Goal: Task Accomplishment & Management: Use online tool/utility

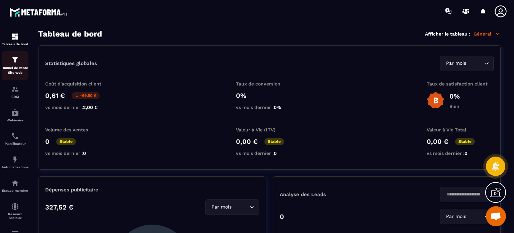
click at [14, 67] on p "Tunnel de vente Site web" at bounding box center [15, 70] width 27 height 9
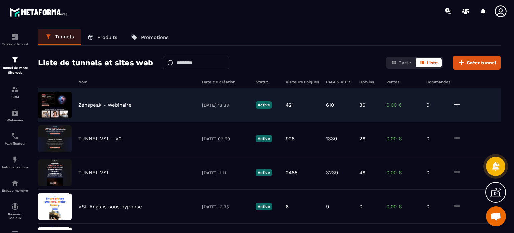
click at [98, 103] on p "Zenspeak - Webinaire" at bounding box center [104, 105] width 53 height 6
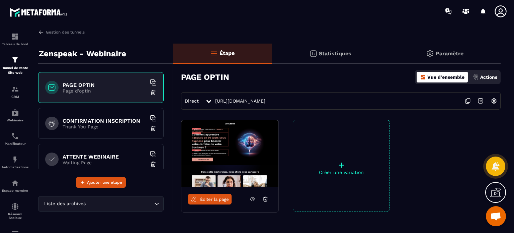
click at [100, 124] on p "Thank You Page" at bounding box center [105, 126] width 84 height 5
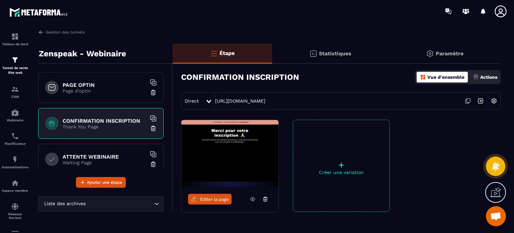
click at [214, 199] on span "Éditer la page" at bounding box center [214, 199] width 29 height 5
